Goal: Communication & Community: Answer question/provide support

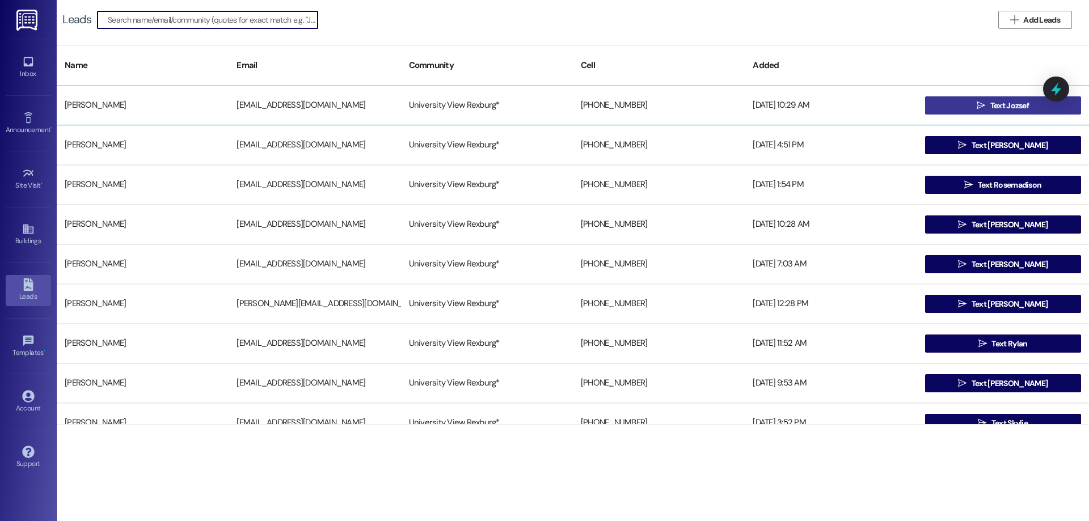
click at [999, 106] on span "Text Jozsef" at bounding box center [1009, 106] width 39 height 12
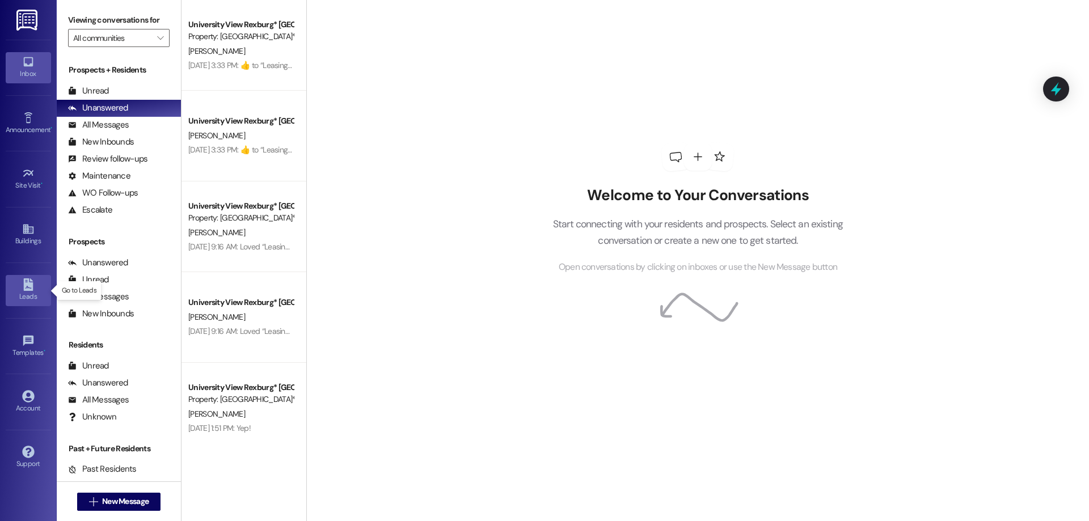
click at [30, 288] on icon at bounding box center [28, 284] width 12 height 12
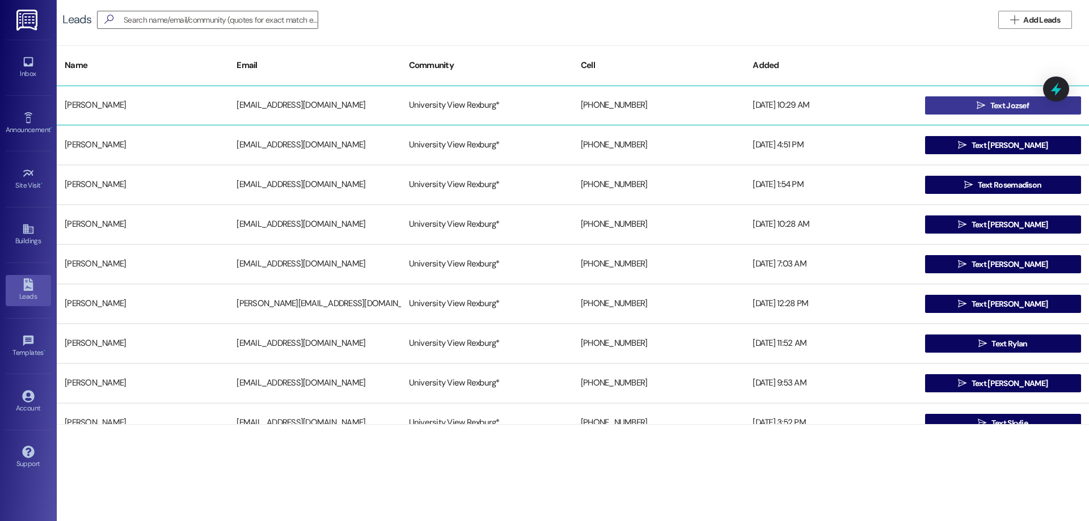
click at [980, 103] on icon "" at bounding box center [980, 105] width 9 height 9
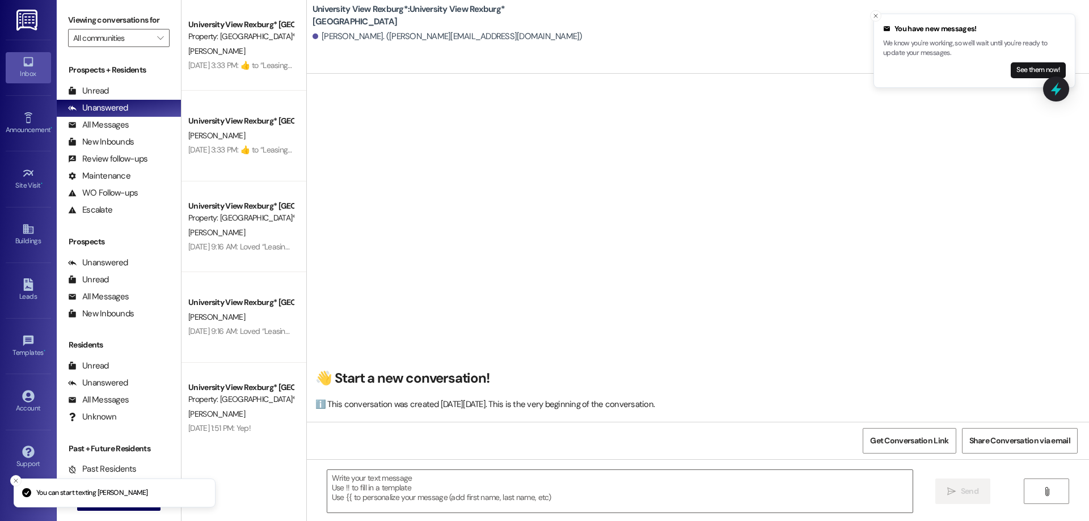
scroll to position [1, 0]
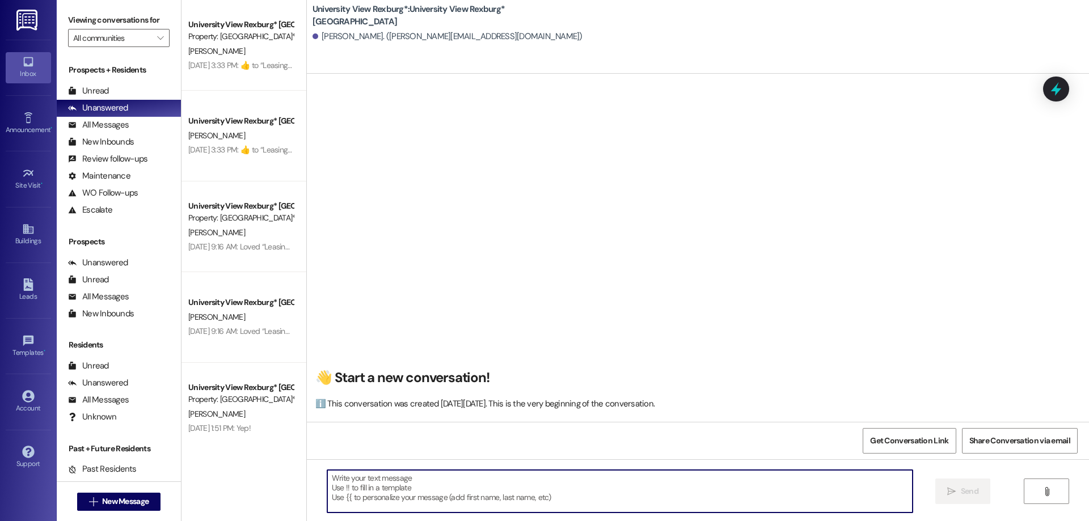
click at [413, 486] on textarea at bounding box center [619, 491] width 585 height 43
click at [369, 476] on textarea "Hi [PERSON_NAME]! Thisis Hailey" at bounding box center [619, 491] width 585 height 43
click at [404, 476] on textarea "Hi [PERSON_NAME]! This is Hailey" at bounding box center [619, 491] width 585 height 43
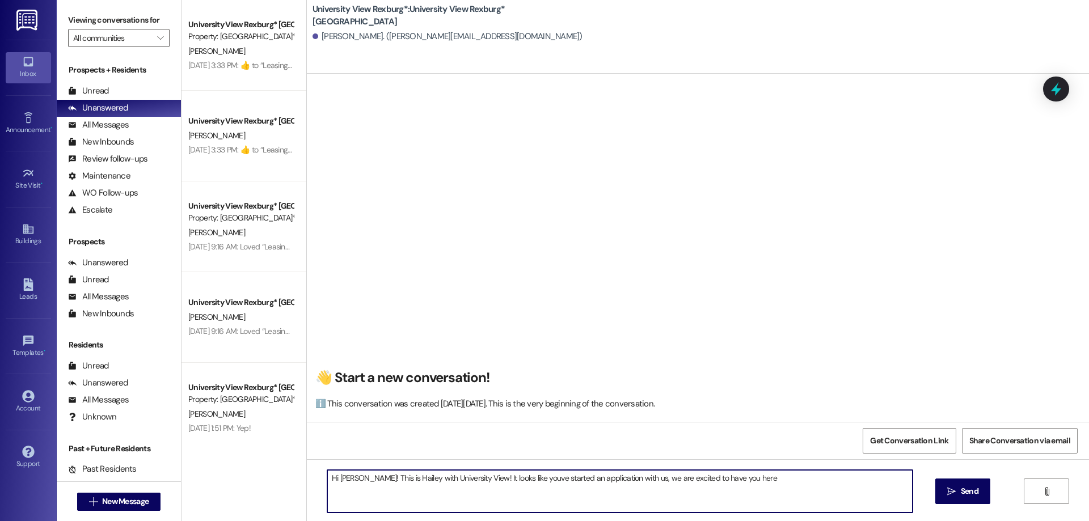
click at [518, 477] on textarea "Hi [PERSON_NAME]! This is Hailey with University View! It looks like youve star…" at bounding box center [619, 491] width 585 height 43
click at [737, 477] on textarea "Hi [PERSON_NAME]! This is Hailey with University View! It looks like you've sta…" at bounding box center [619, 491] width 585 height 43
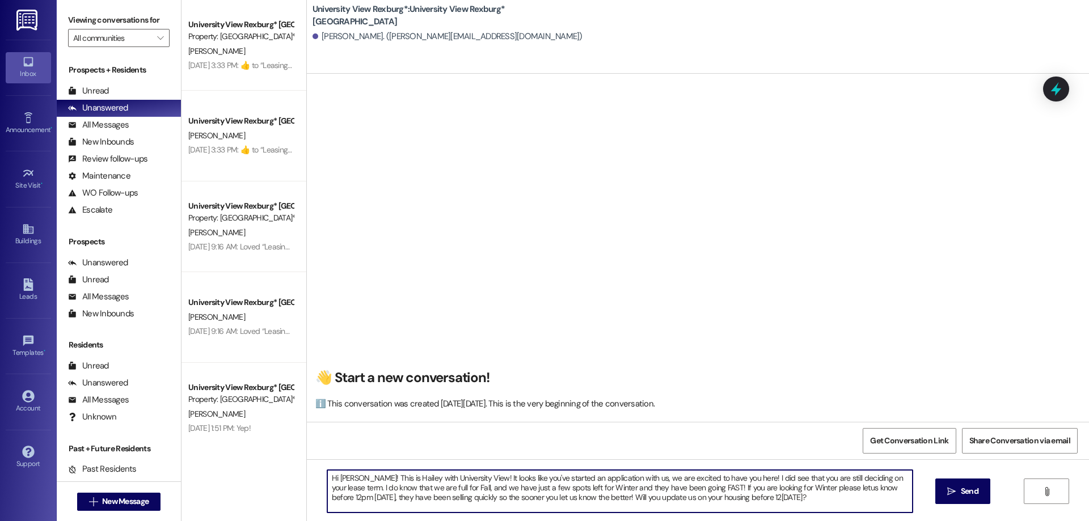
type textarea "Hi [PERSON_NAME]! This is Hailey with University View! It looks like you've sta…"
drag, startPoint x: 320, startPoint y: 480, endPoint x: 762, endPoint y: 515, distance: 442.6
click at [762, 515] on div "Hi [PERSON_NAME]! This is Hailey with University View! It looks like you've sta…" at bounding box center [698, 501] width 782 height 85
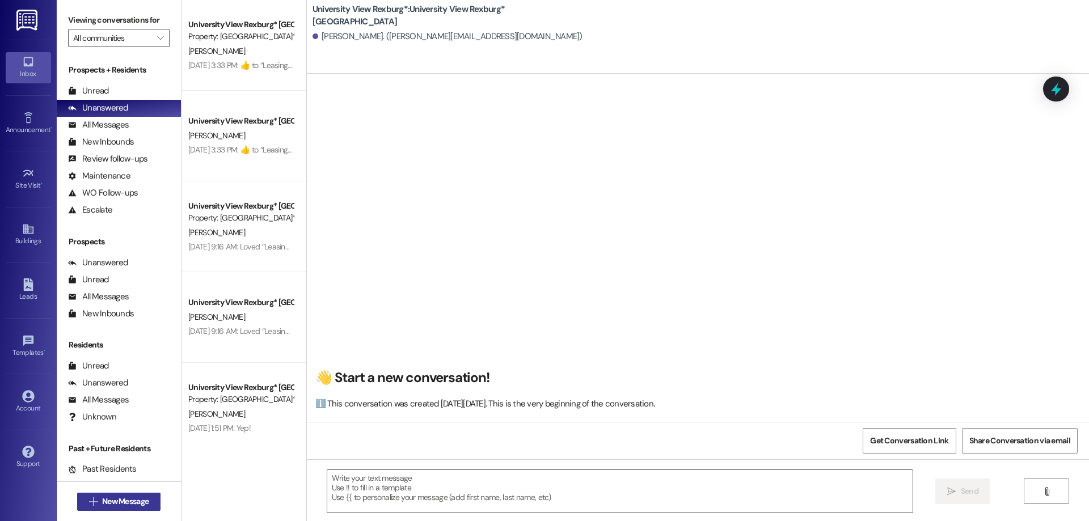
click at [140, 501] on span "New Message" at bounding box center [125, 502] width 46 height 12
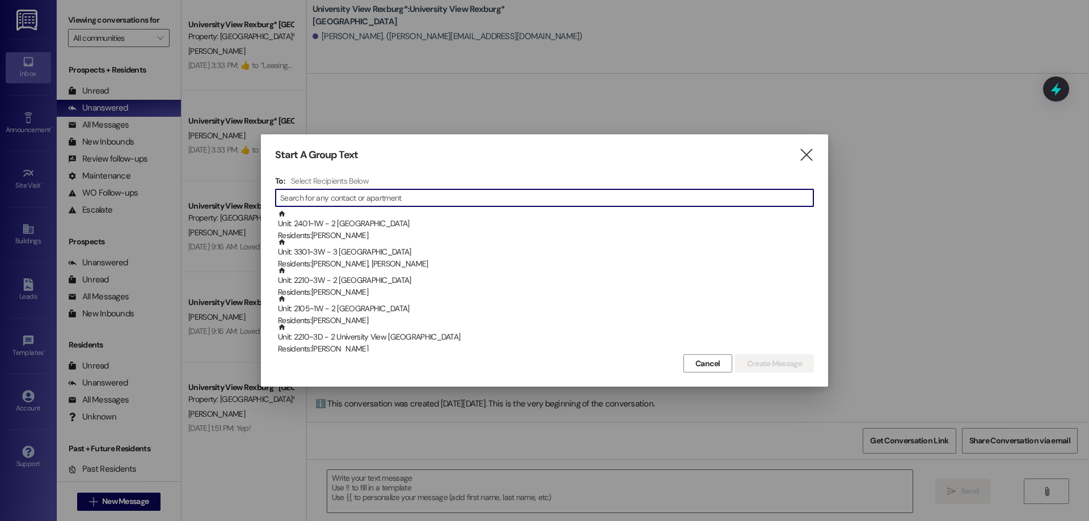
click at [344, 191] on input at bounding box center [546, 198] width 533 height 16
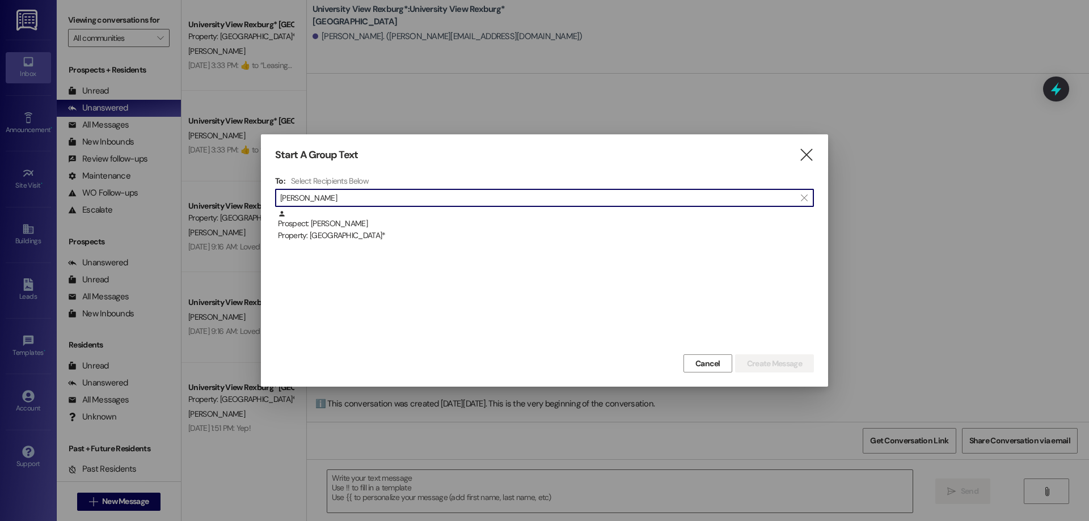
type input "[PERSON_NAME]"
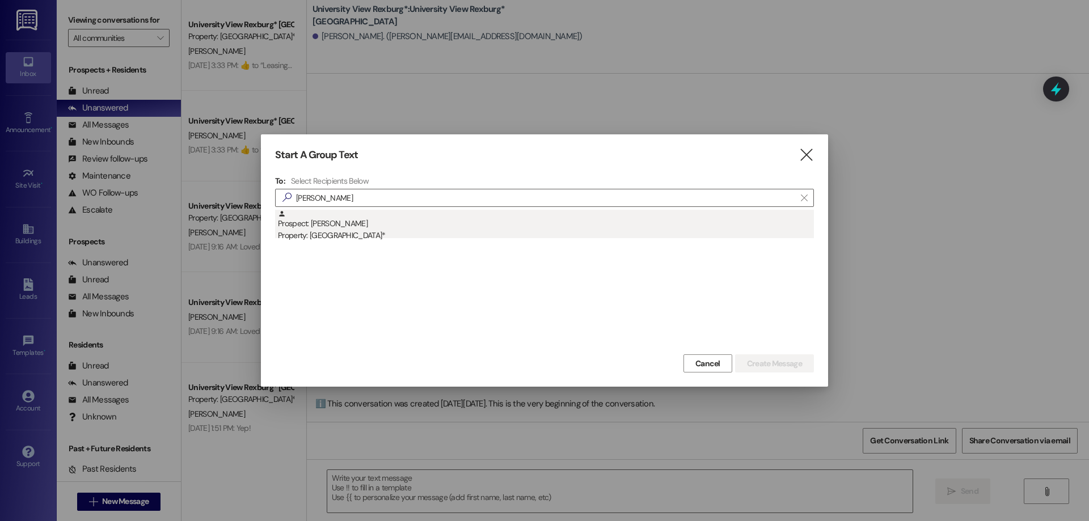
click at [322, 225] on div "Prospect: [PERSON_NAME] Property: [GEOGRAPHIC_DATA]*" at bounding box center [546, 226] width 536 height 32
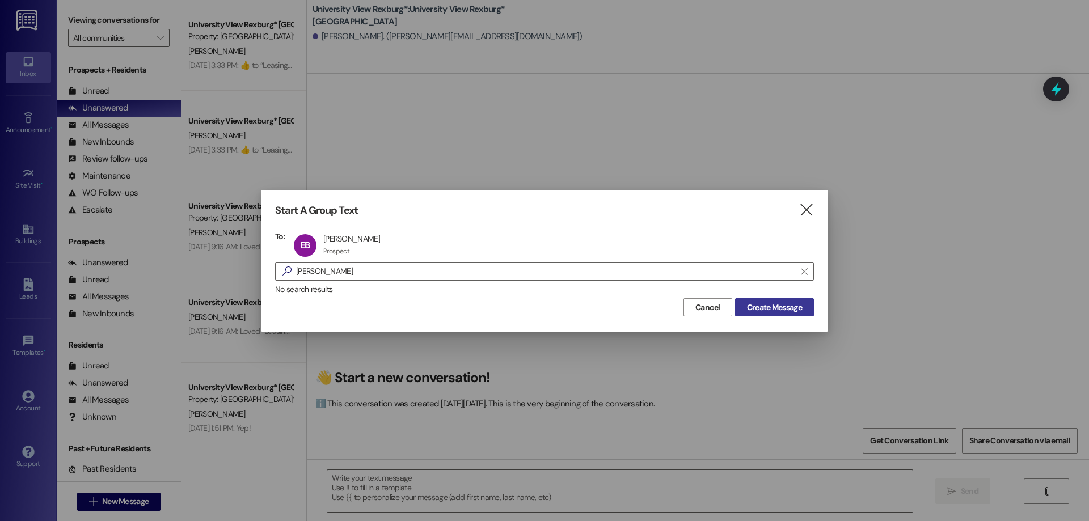
click at [766, 307] on span "Create Message" at bounding box center [774, 308] width 55 height 12
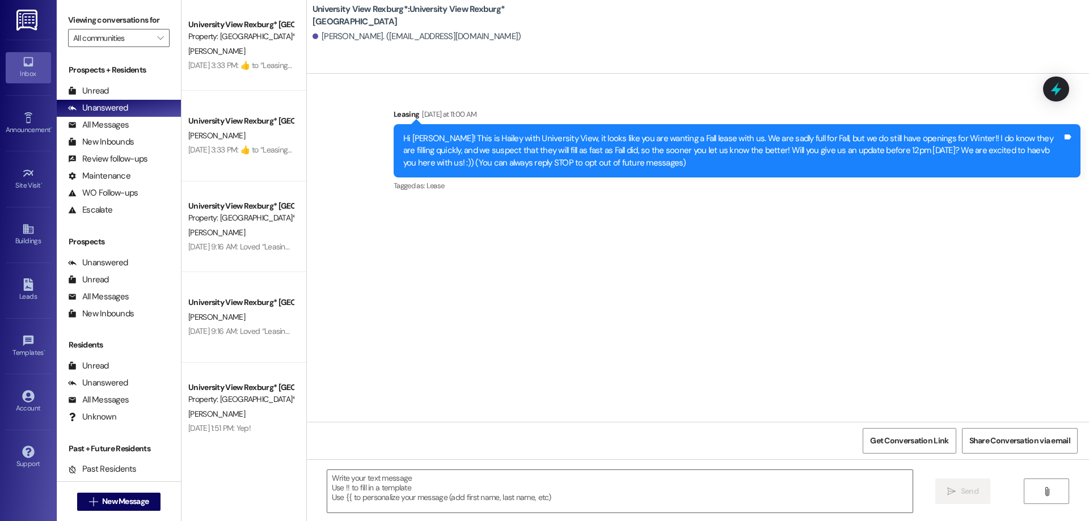
scroll to position [0, 0]
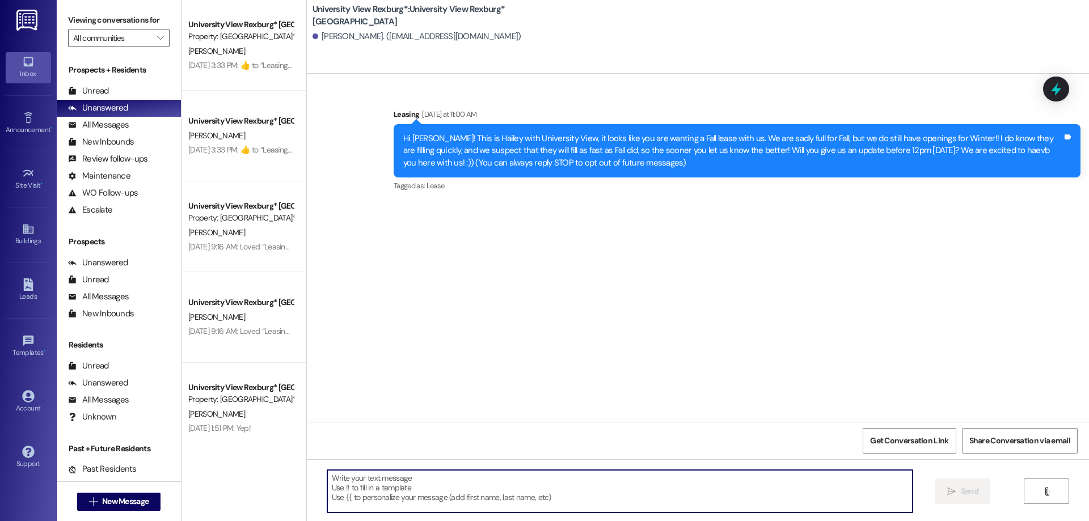
click at [362, 491] on textarea at bounding box center [619, 491] width 585 height 43
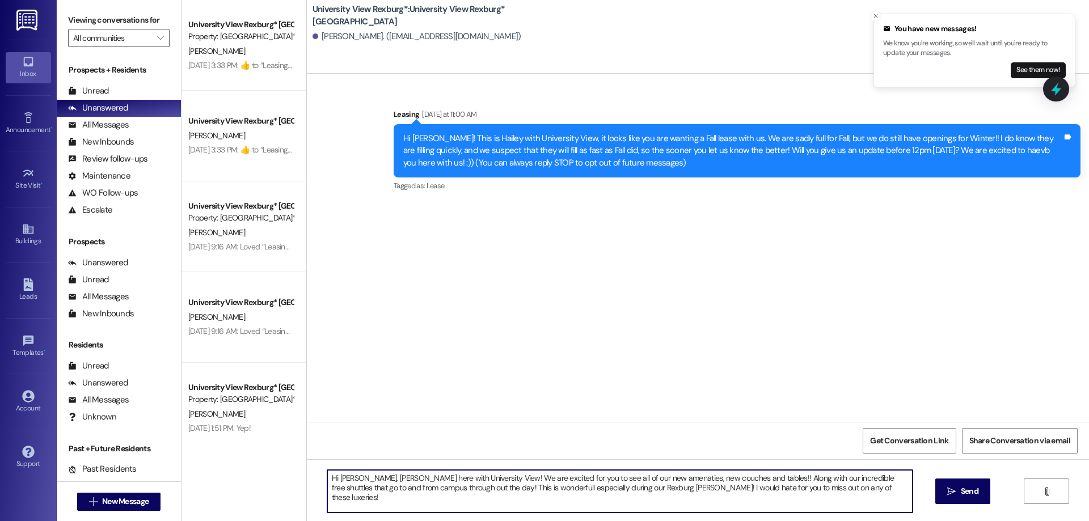
click at [620, 490] on textarea "Hi [PERSON_NAME], [PERSON_NAME] here with University View! We are excited for y…" at bounding box center [619, 491] width 585 height 43
click at [679, 485] on textarea "Hi [PERSON_NAME], [PERSON_NAME] here with University View! We are excited for y…" at bounding box center [619, 491] width 585 height 43
click at [771, 490] on textarea "Hi [PERSON_NAME], [PERSON_NAME] here with University View! We are excited for y…" at bounding box center [619, 491] width 585 height 43
click at [827, 492] on textarea "Hi [PERSON_NAME], [PERSON_NAME] here with University View! We are excited for y…" at bounding box center [619, 491] width 585 height 43
click at [352, 498] on textarea "Hi [PERSON_NAME], [PERSON_NAME] here with University View! We are excited for y…" at bounding box center [619, 491] width 585 height 43
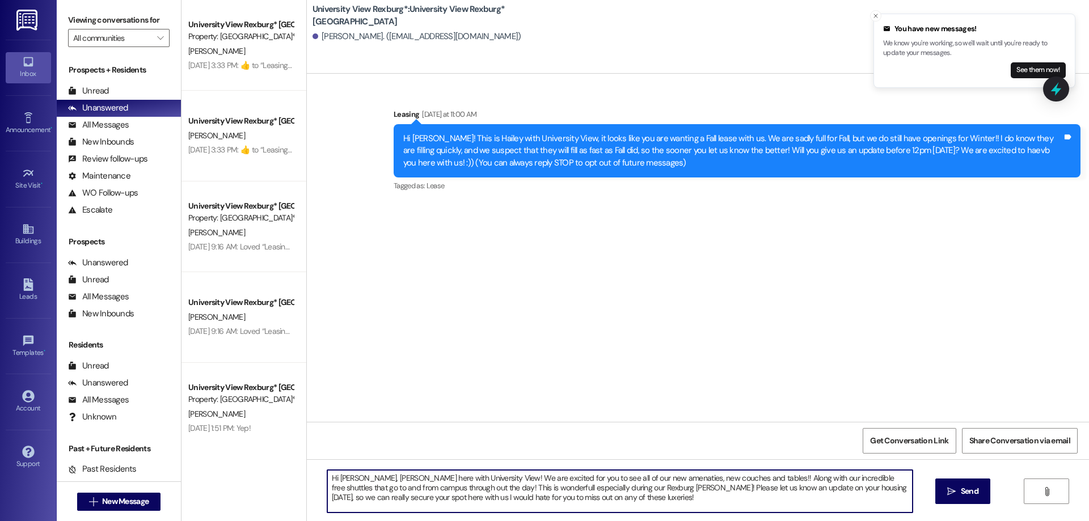
drag, startPoint x: 363, startPoint y: 500, endPoint x: 365, endPoint y: 511, distance: 12.1
click at [363, 500] on textarea "Hi [PERSON_NAME], [PERSON_NAME] here with University View! We are excited for y…" at bounding box center [619, 491] width 585 height 43
click at [550, 499] on textarea "Hi [PERSON_NAME], [PERSON_NAME] here with University View! We are excited for y…" at bounding box center [619, 491] width 585 height 43
click at [366, 488] on textarea "Hi [PERSON_NAME], [PERSON_NAME] here with University View! We are excited for y…" at bounding box center [619, 491] width 585 height 43
click at [535, 498] on textarea "Hi [PERSON_NAME], [PERSON_NAME] here with University View! We are excited for y…" at bounding box center [619, 491] width 585 height 43
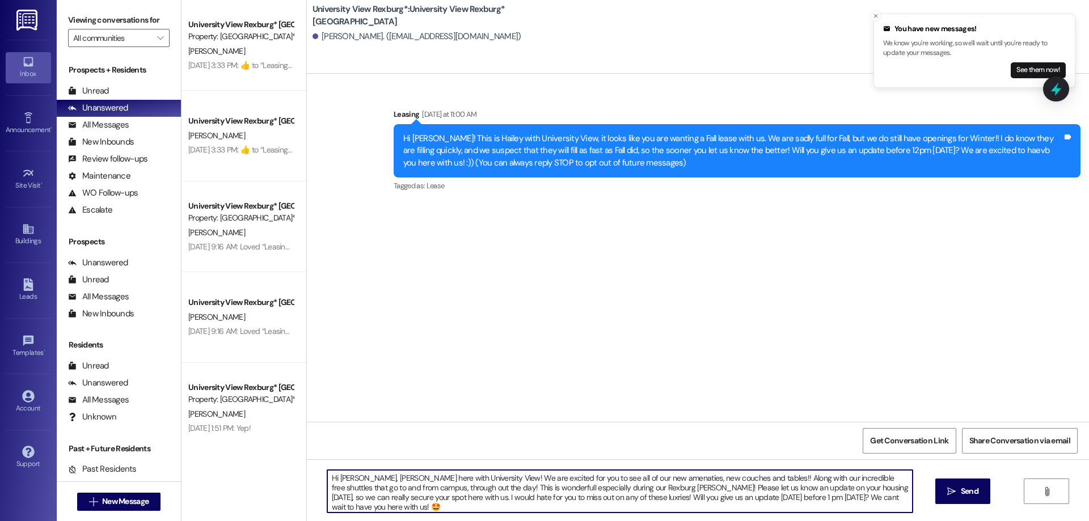
drag, startPoint x: 323, startPoint y: 476, endPoint x: 881, endPoint y: 499, distance: 559.0
click at [885, 500] on textarea "Hi [PERSON_NAME], [PERSON_NAME] here with University View! We are excited for y…" at bounding box center [619, 491] width 585 height 43
click at [881, 506] on textarea "Hi [PERSON_NAME], [PERSON_NAME] here with University View! We are excited for y…" at bounding box center [619, 491] width 585 height 43
drag, startPoint x: 531, startPoint y: 500, endPoint x: 544, endPoint y: 519, distance: 23.7
click at [534, 504] on textarea "Hi [PERSON_NAME], [PERSON_NAME] here with University View! We are excited for y…" at bounding box center [619, 491] width 585 height 43
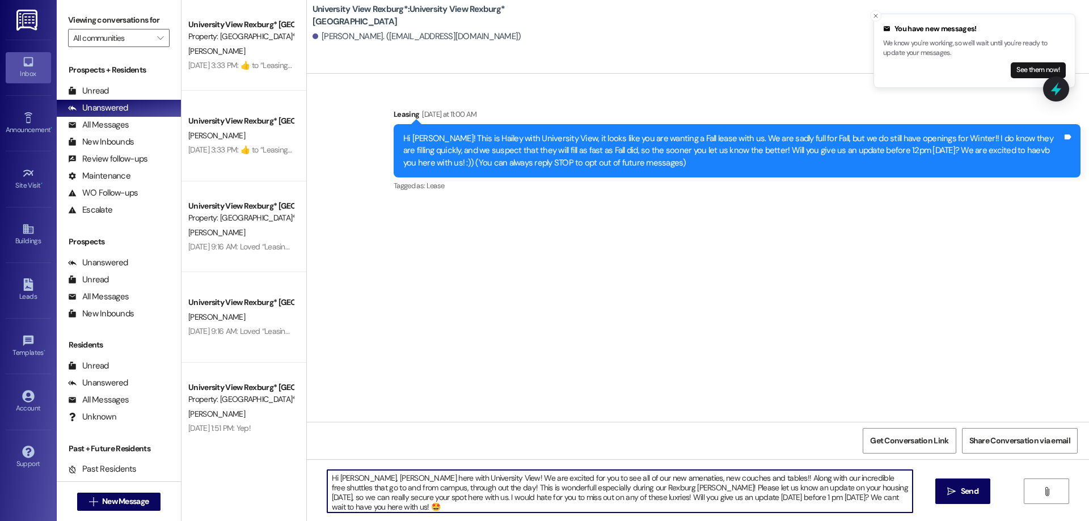
drag, startPoint x: 532, startPoint y: 499, endPoint x: 534, endPoint y: 510, distance: 10.9
click at [532, 500] on textarea "Hi [PERSON_NAME], [PERSON_NAME] here with University View! We are excited for y…" at bounding box center [619, 491] width 585 height 43
drag, startPoint x: 321, startPoint y: 480, endPoint x: 889, endPoint y: 534, distance: 570.2
click at [889, 521] on html "You have new messages! We know you're working, so we'll wait until you're ready…" at bounding box center [544, 260] width 1089 height 521
type textarea "Hi [PERSON_NAME], [PERSON_NAME] here with University View! We are excited for y…"
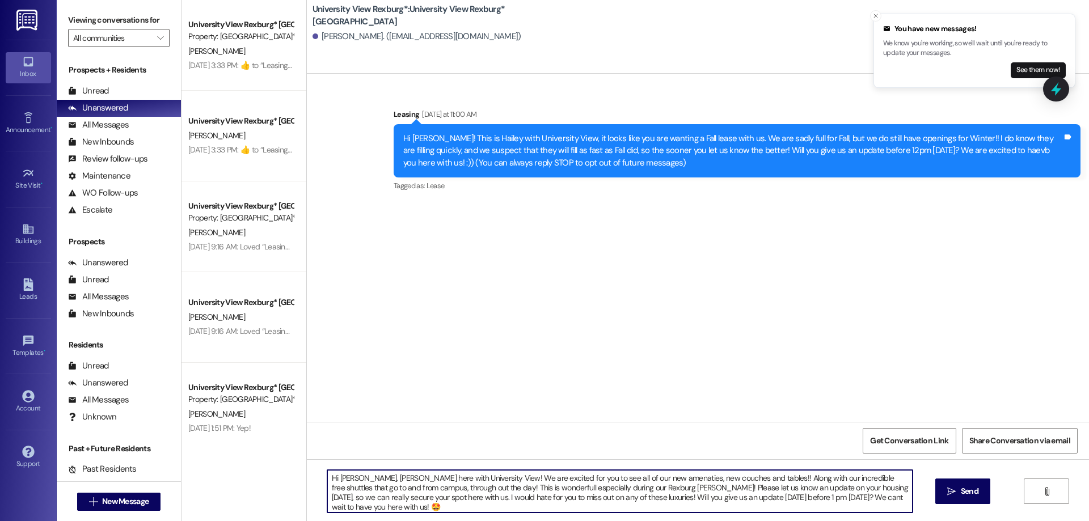
drag, startPoint x: 953, startPoint y: 484, endPoint x: 959, endPoint y: 476, distance: 10.1
click at [957, 480] on button " Send" at bounding box center [962, 492] width 55 height 26
